Goal: Task Accomplishment & Management: Use online tool/utility

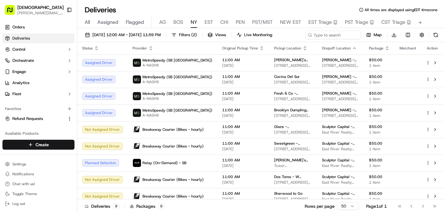
click at [88, 23] on span "All" at bounding box center [87, 22] width 5 height 7
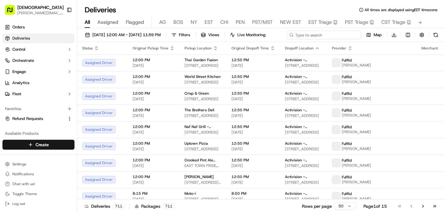
click at [337, 35] on div "[DATE] 12:00 AM - [DATE] 11:59 PM Filters Views Live Monitoring Map Download" at bounding box center [260, 36] width 367 height 11
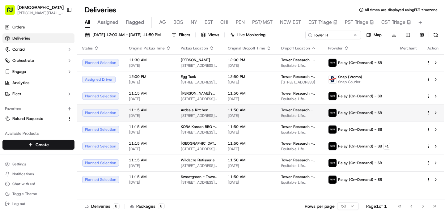
click at [237, 122] on tbody "Planned Selection 11:30 AM [DATE] Poulette Rotisserie [STREET_ADDRESS][PERSON_N…" at bounding box center [260, 120] width 367 height 133
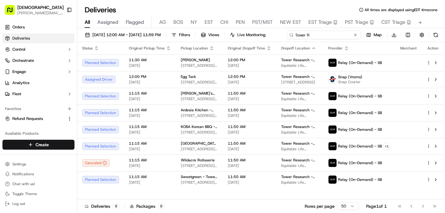
drag, startPoint x: 331, startPoint y: 36, endPoint x: 249, endPoint y: 33, distance: 81.9
click at [249, 33] on div "[DATE] 12:00 AM - [DATE] 11:59 PM Filters Views Live Monitoring Tower R Map Dow…" at bounding box center [260, 36] width 367 height 11
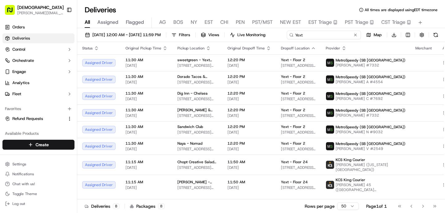
type input "Yext"
click at [354, 39] on div "[DATE] 12:00 AM - [DATE] 11:59 PM Filters Views Live Monitoring Yext Map Downlo…" at bounding box center [260, 36] width 367 height 11
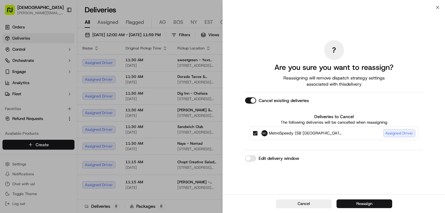
click at [362, 204] on button "Reassign" at bounding box center [364, 203] width 56 height 9
click at [345, 210] on div "Cancel Reassign" at bounding box center [334, 203] width 222 height 19
click at [345, 205] on button "Reassign" at bounding box center [364, 203] width 56 height 9
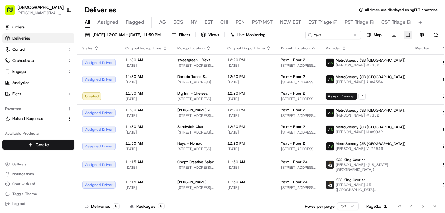
click at [407, 35] on html "Sharebite [PERSON_NAME][EMAIL_ADDRESS][DOMAIN_NAME] Toggle Sidebar Orders Deliv…" at bounding box center [222, 106] width 445 height 213
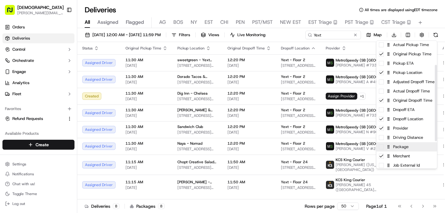
scroll to position [41, 0]
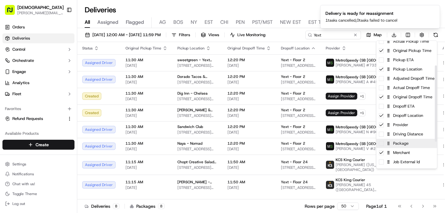
click at [405, 146] on div "Package" at bounding box center [406, 143] width 61 height 9
click at [216, 127] on html "Sharebite [PERSON_NAME][EMAIL_ADDRESS][DOMAIN_NAME] Toggle Sidebar Orders Deliv…" at bounding box center [222, 106] width 445 height 213
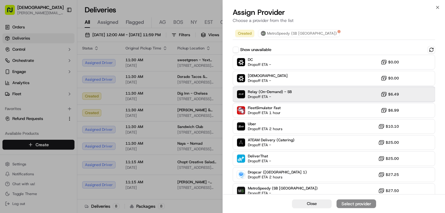
click at [266, 97] on span "Dropoff ETA -" at bounding box center [269, 96] width 43 height 5
click at [361, 203] on div "Assign Provider" at bounding box center [356, 203] width 30 height 6
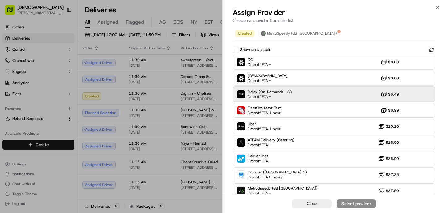
click at [241, 99] on div "Relay (On-Demand) - SB Dropoff ETA - $6.49" at bounding box center [334, 94] width 202 height 15
click at [361, 204] on div "Assign Provider" at bounding box center [356, 203] width 30 height 6
